Goal: Task Accomplishment & Management: Use online tool/utility

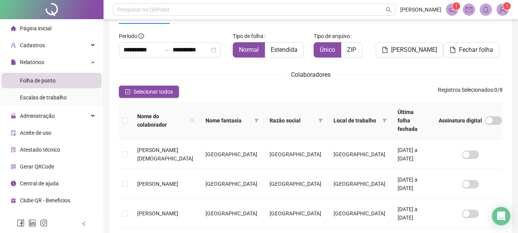
scroll to position [41, 0]
click at [45, 131] on span "Aceite de uso" at bounding box center [35, 132] width 31 height 6
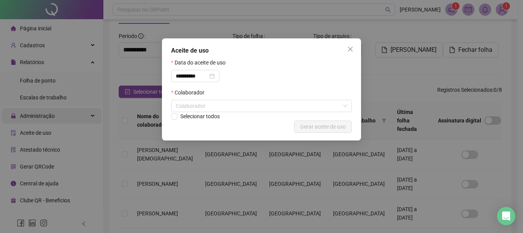
drag, startPoint x: 349, startPoint y: 51, endPoint x: 46, endPoint y: 115, distance: 309.3
click at [349, 50] on icon "close" at bounding box center [350, 49] width 5 height 5
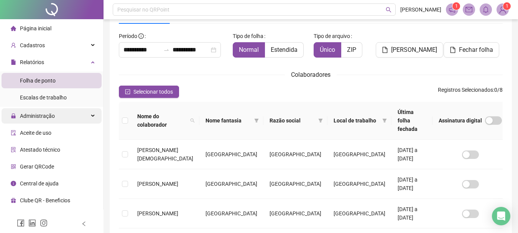
click at [41, 113] on span "Administração" at bounding box center [37, 116] width 35 height 6
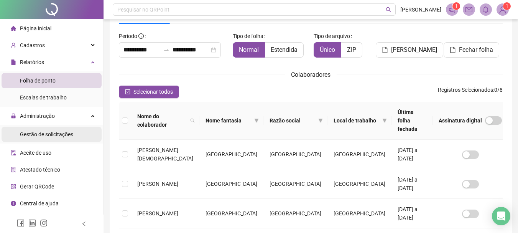
click at [39, 133] on span "Gestão de solicitações" at bounding box center [46, 134] width 53 height 6
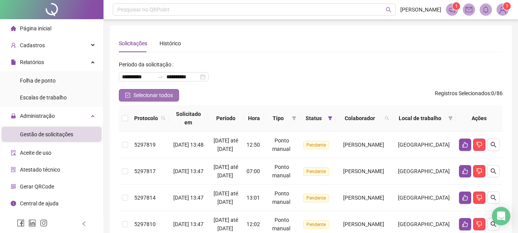
click at [126, 95] on icon "check-square" at bounding box center [127, 94] width 5 height 5
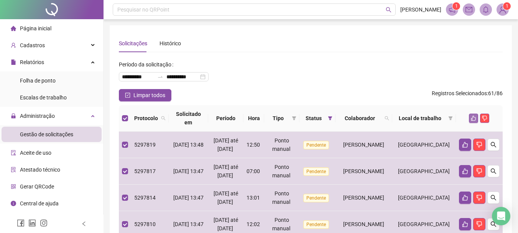
click at [475, 120] on icon "like" at bounding box center [472, 117] width 5 height 5
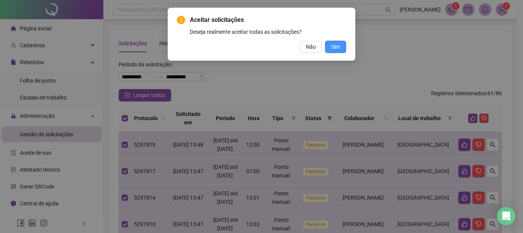
click at [334, 45] on span "Sim" at bounding box center [335, 47] width 9 height 8
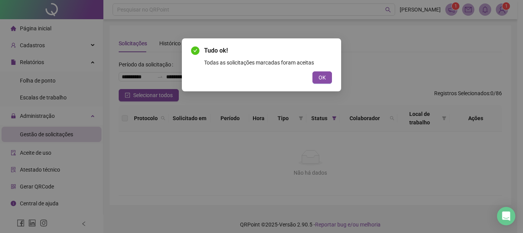
click at [322, 77] on span "OK" at bounding box center [322, 77] width 7 height 8
